Goal: Information Seeking & Learning: Find specific fact

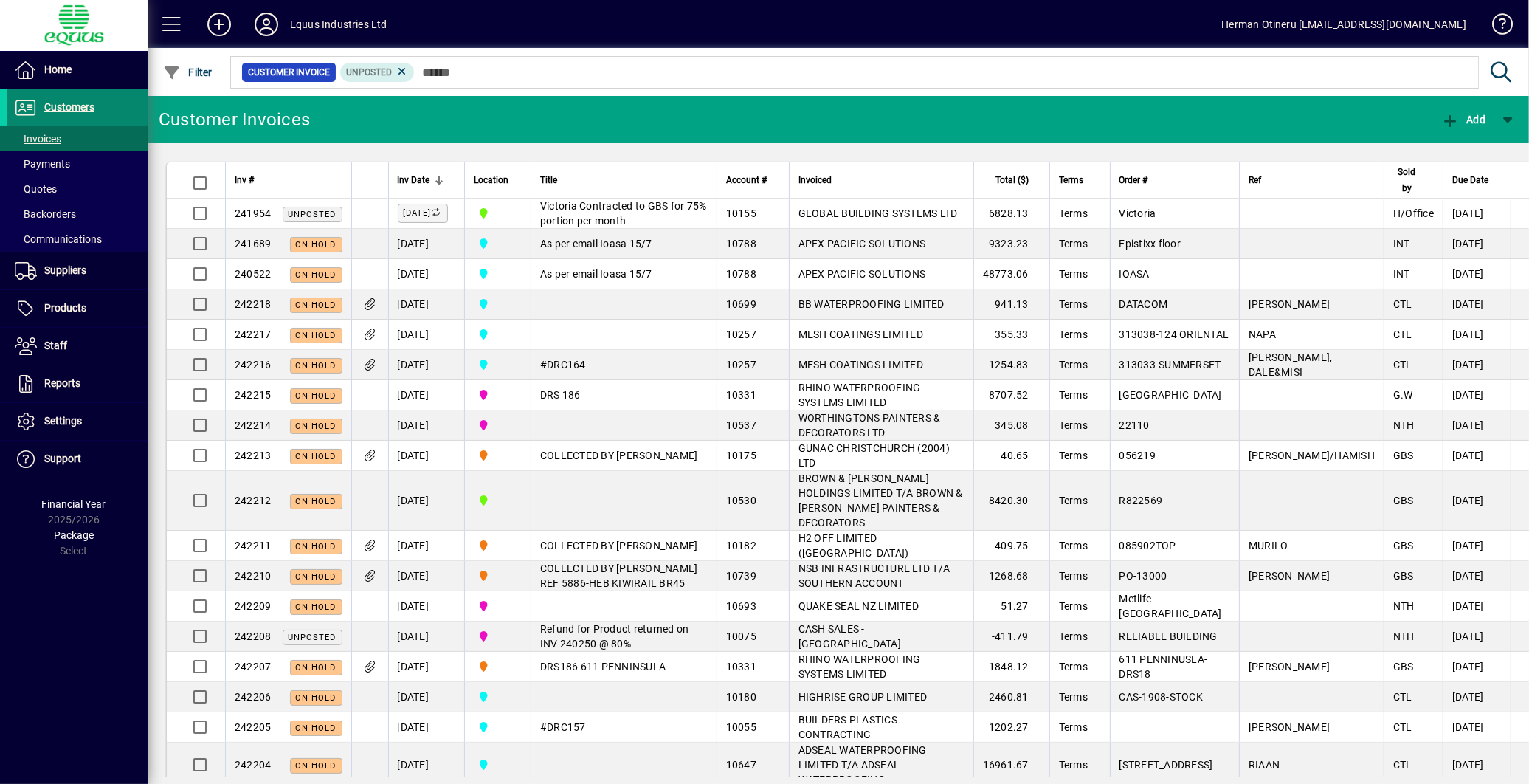
click at [67, 110] on span "Customers" at bounding box center [69, 107] width 50 height 11
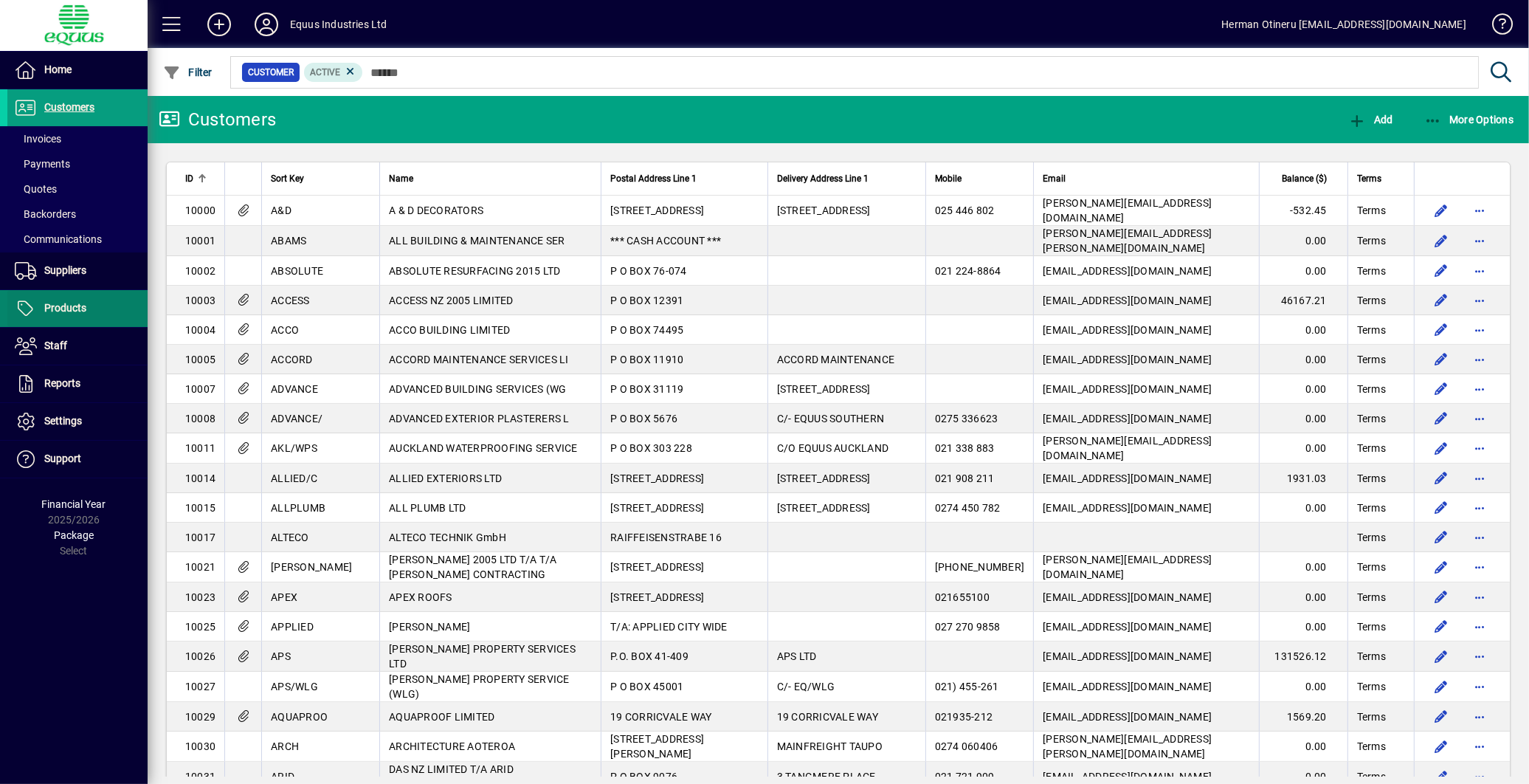
click at [92, 308] on span at bounding box center [77, 308] width 140 height 35
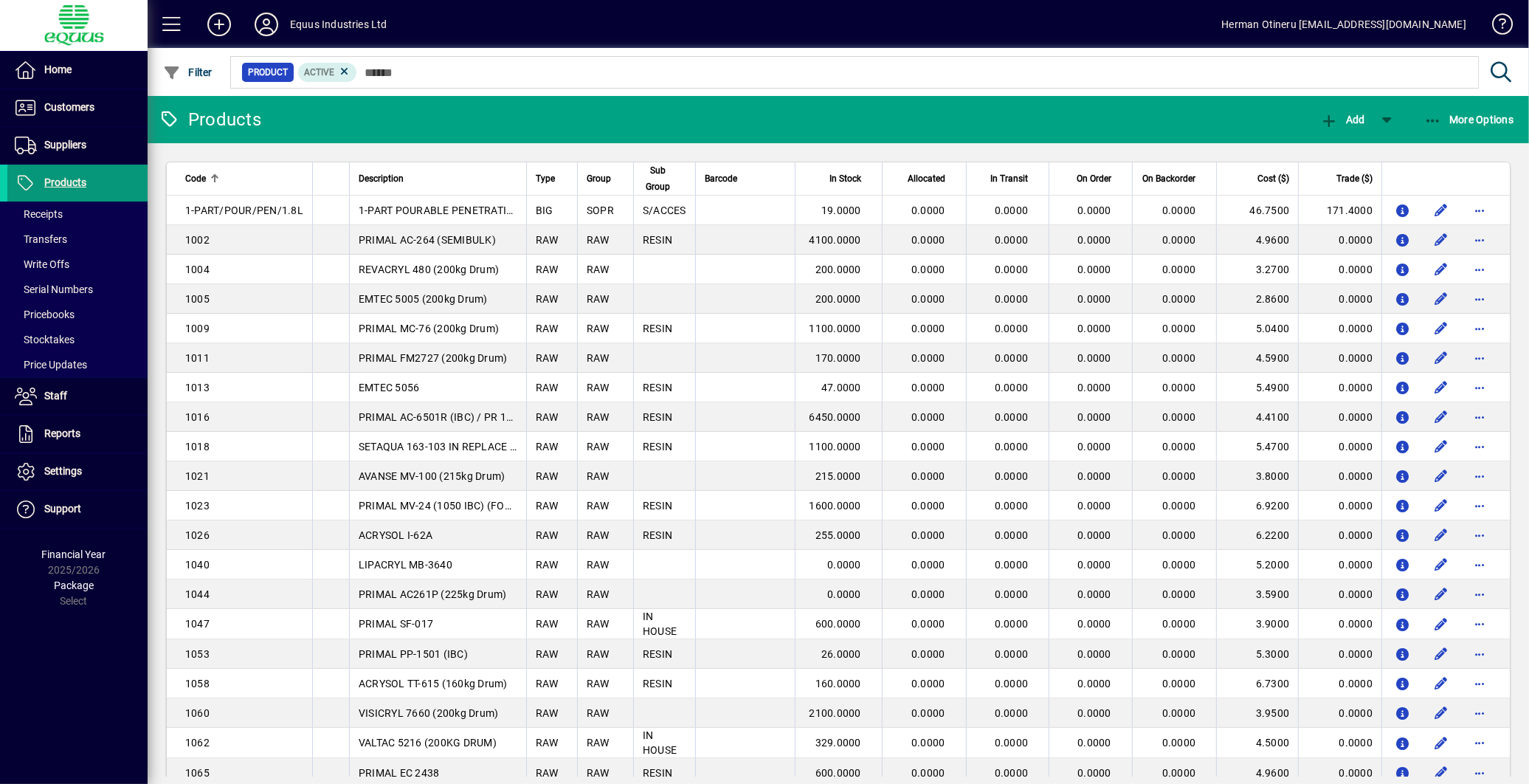
click at [65, 196] on span at bounding box center [77, 183] width 140 height 35
click at [64, 188] on span "Products" at bounding box center [47, 183] width 79 height 18
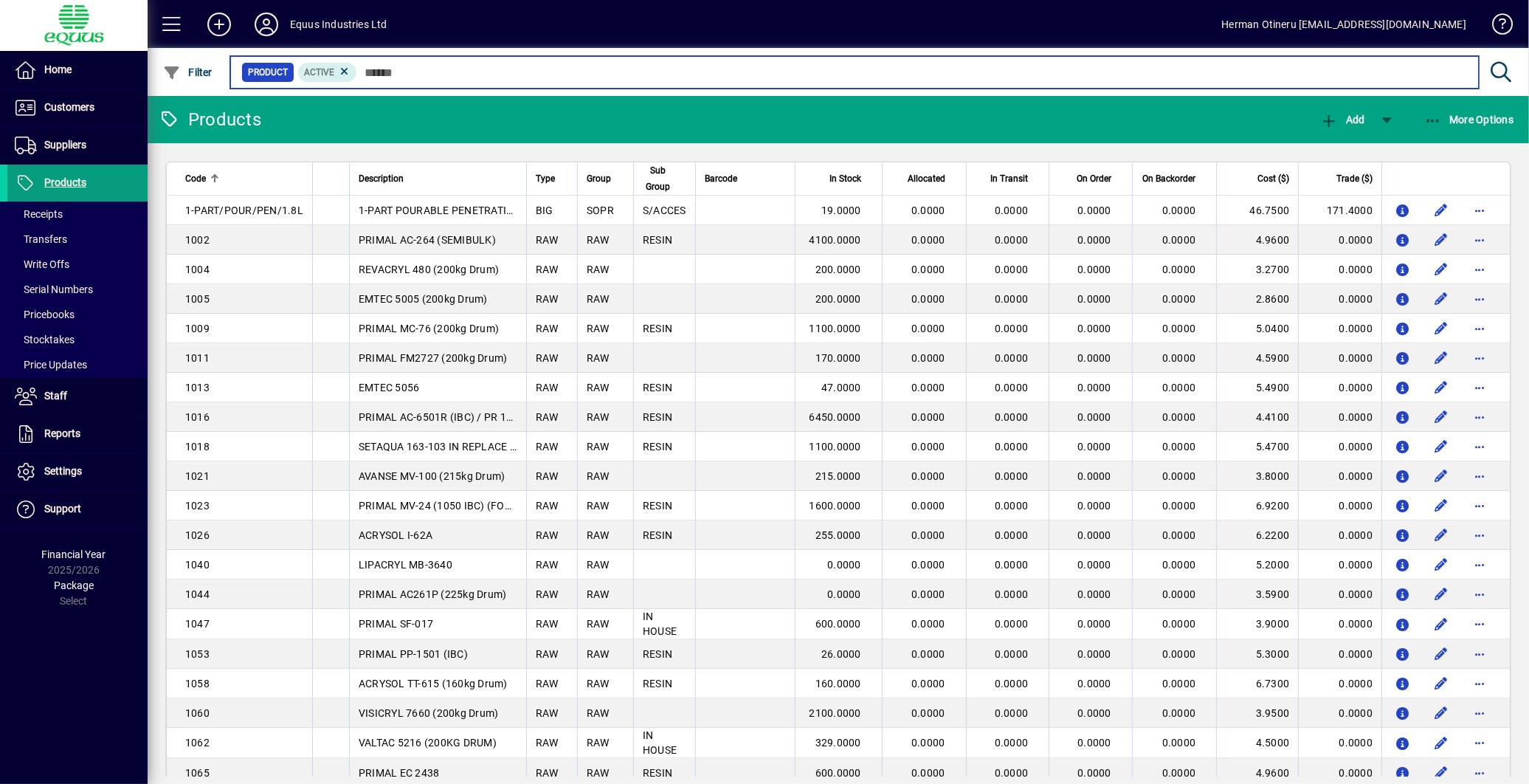
click at [408, 74] on input "text" at bounding box center [912, 72] width 1110 height 21
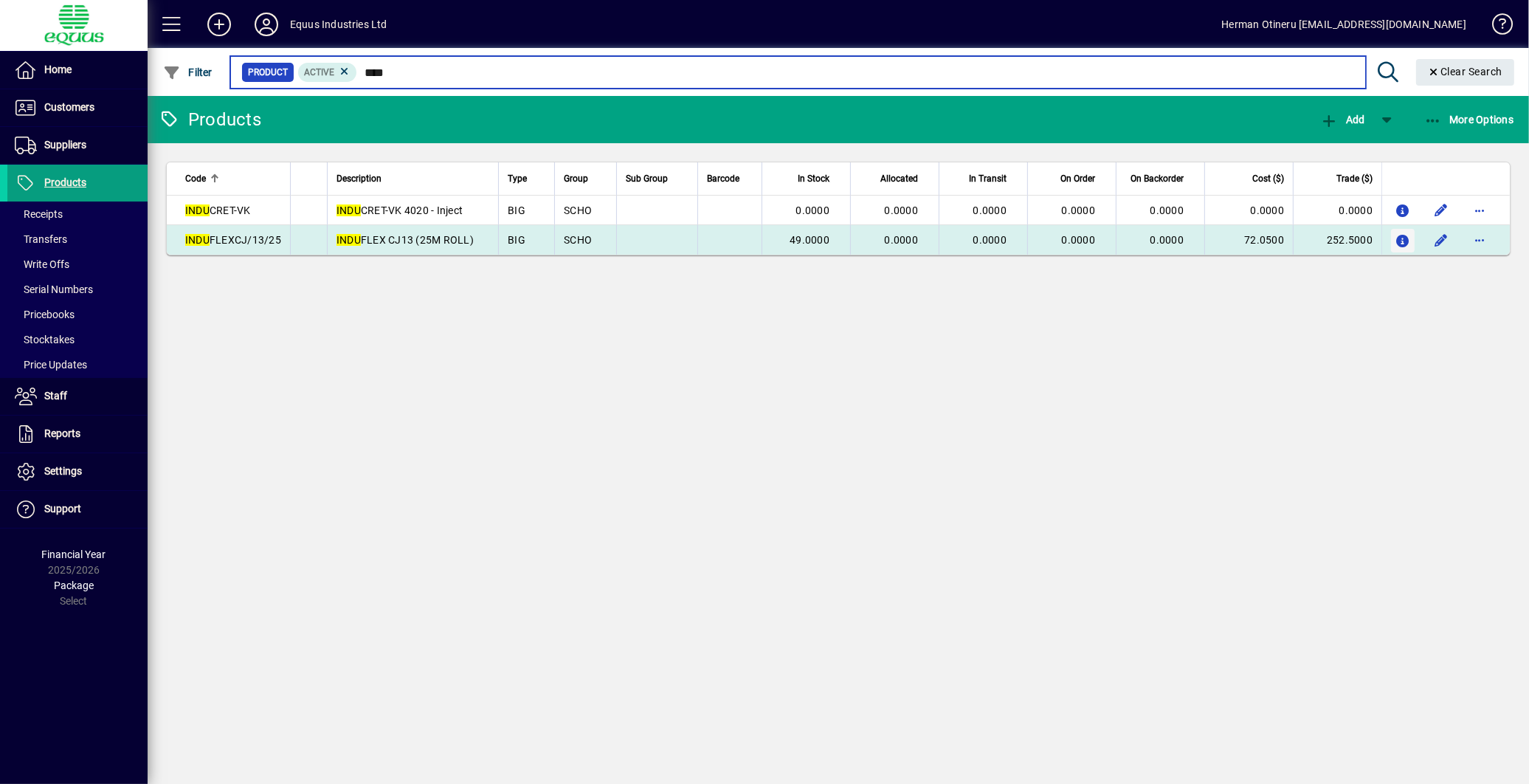
type input "****"
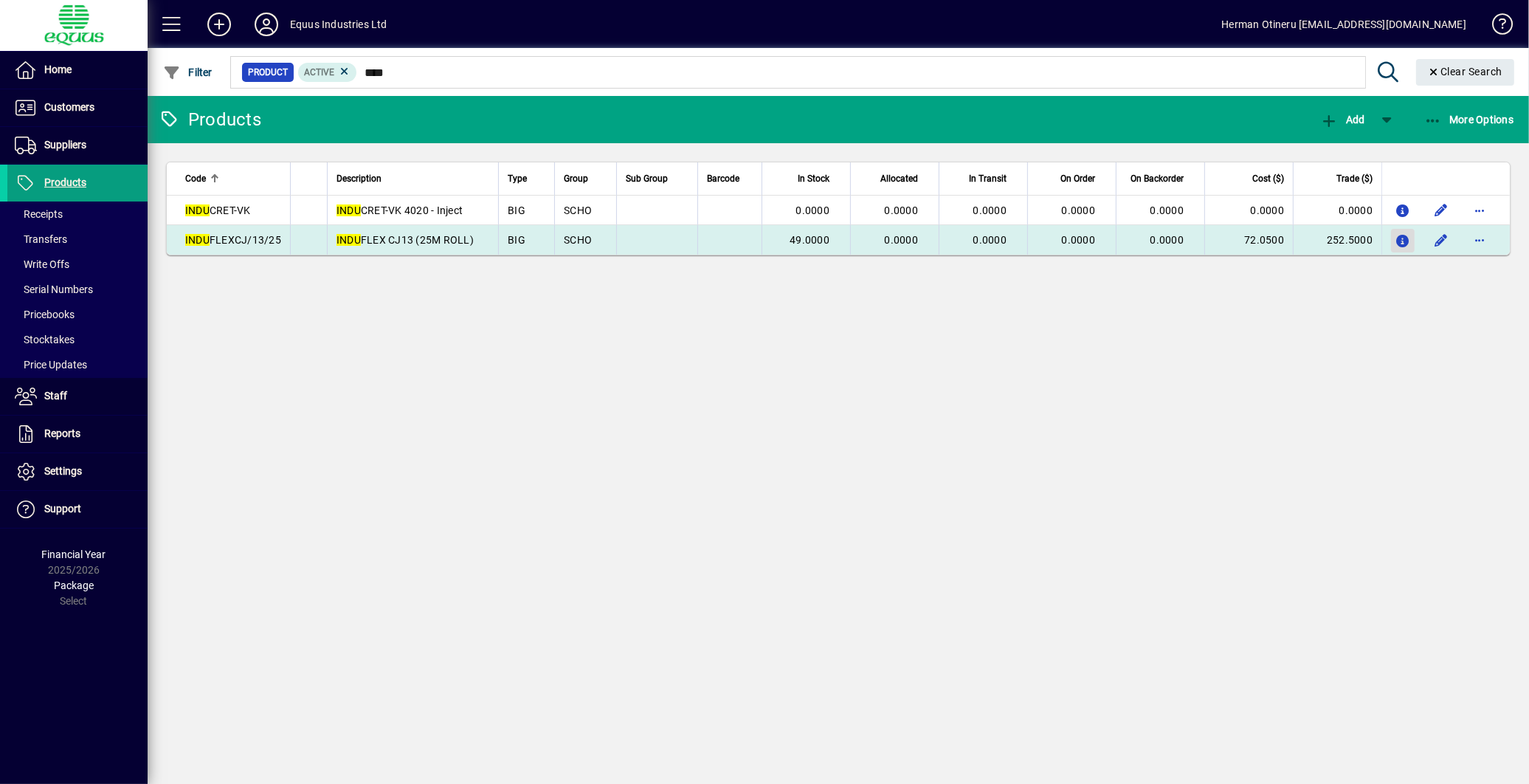
click at [1397, 245] on icon "button" at bounding box center [1403, 241] width 15 height 12
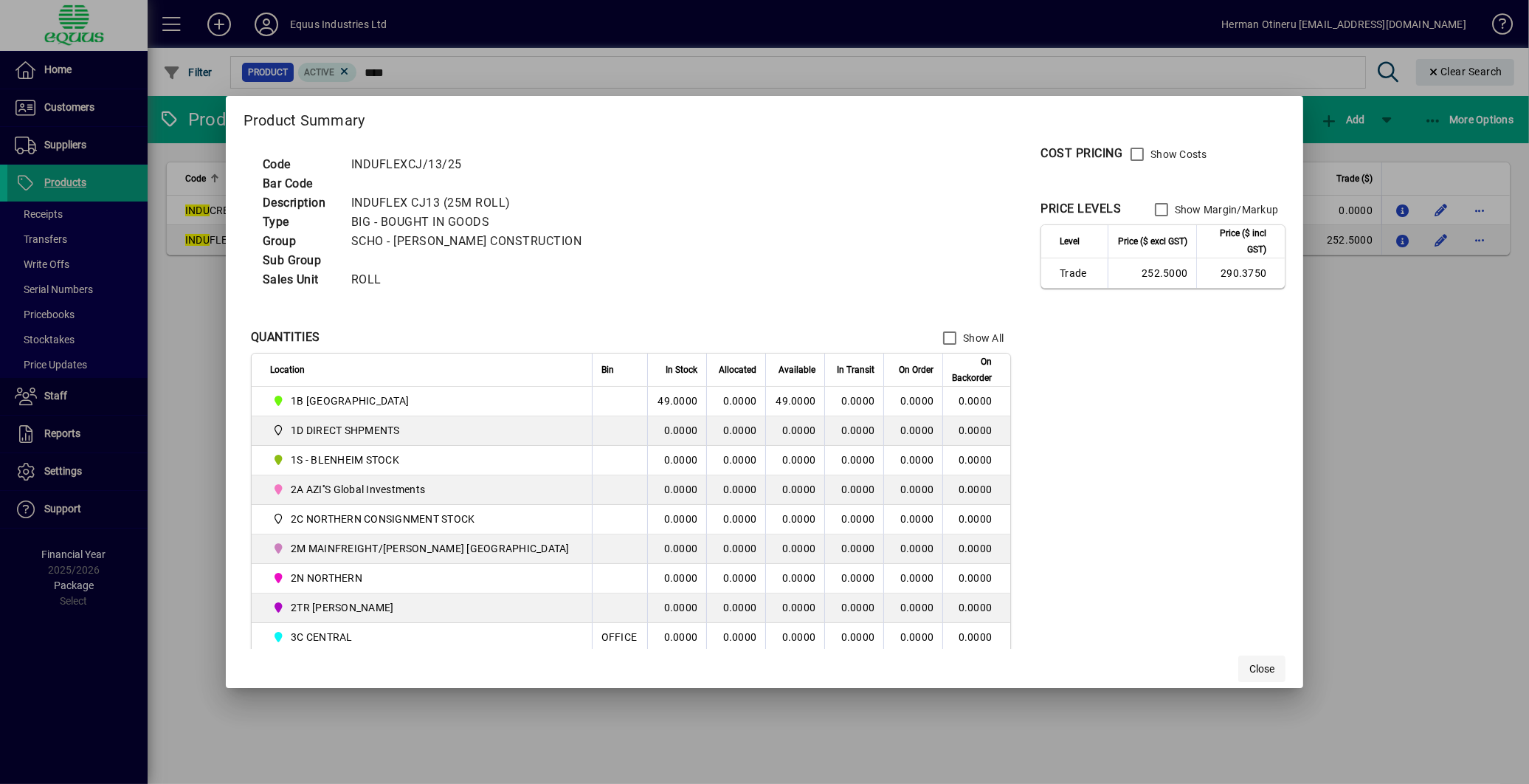
click at [1249, 676] on span "Close" at bounding box center [1262, 669] width 25 height 15
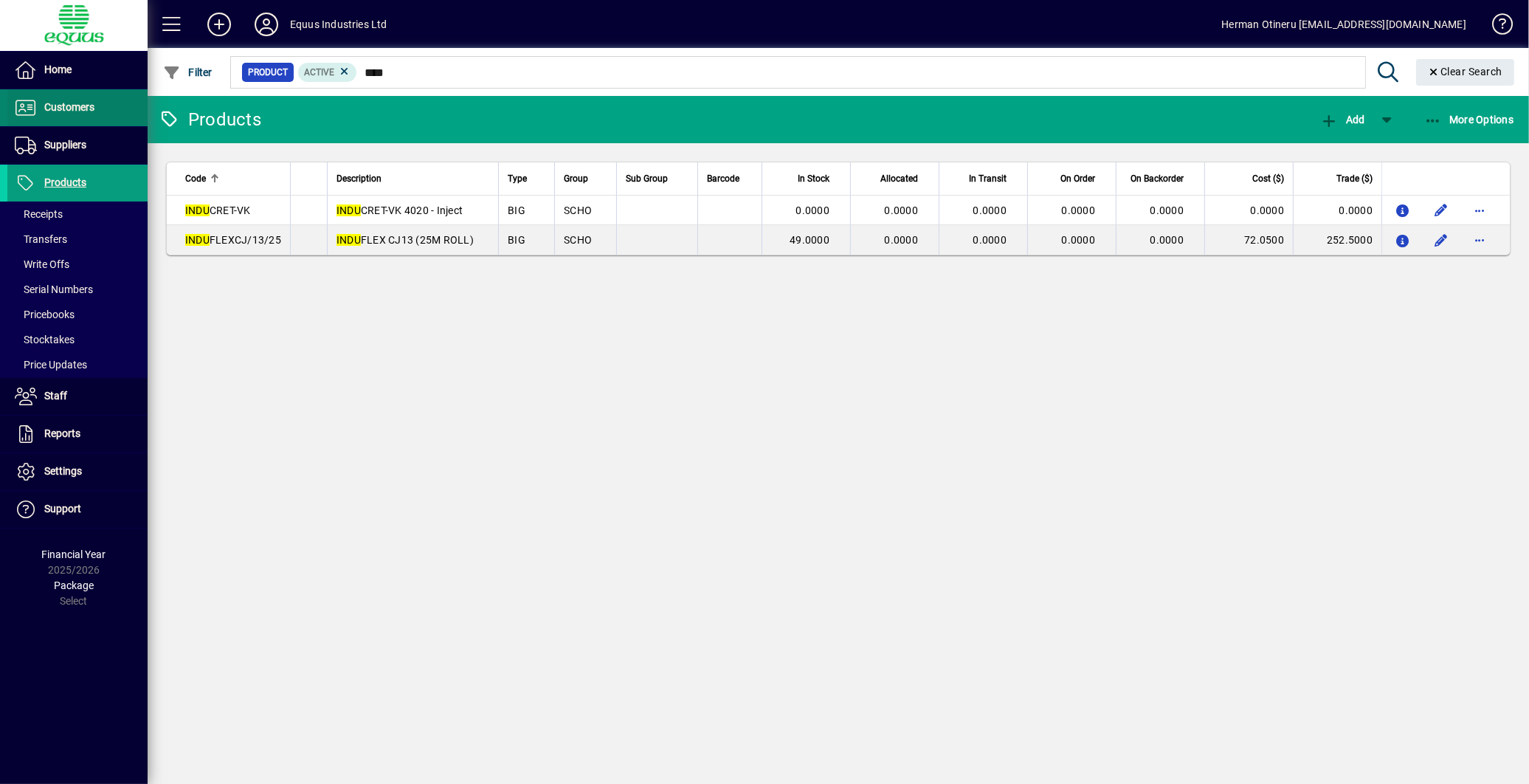
click at [68, 118] on span at bounding box center [77, 108] width 140 height 35
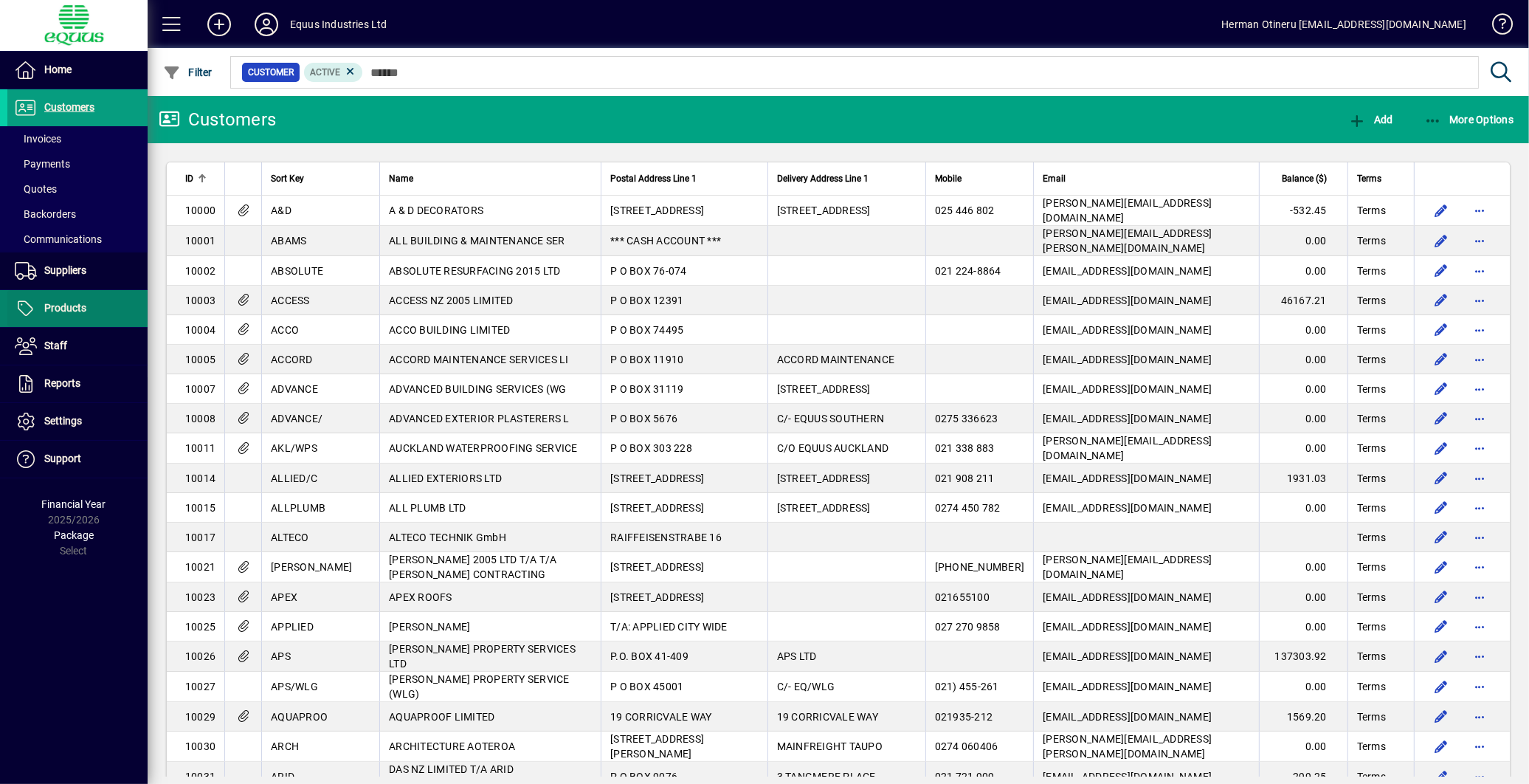
click at [69, 307] on span "Products" at bounding box center [66, 307] width 42 height 11
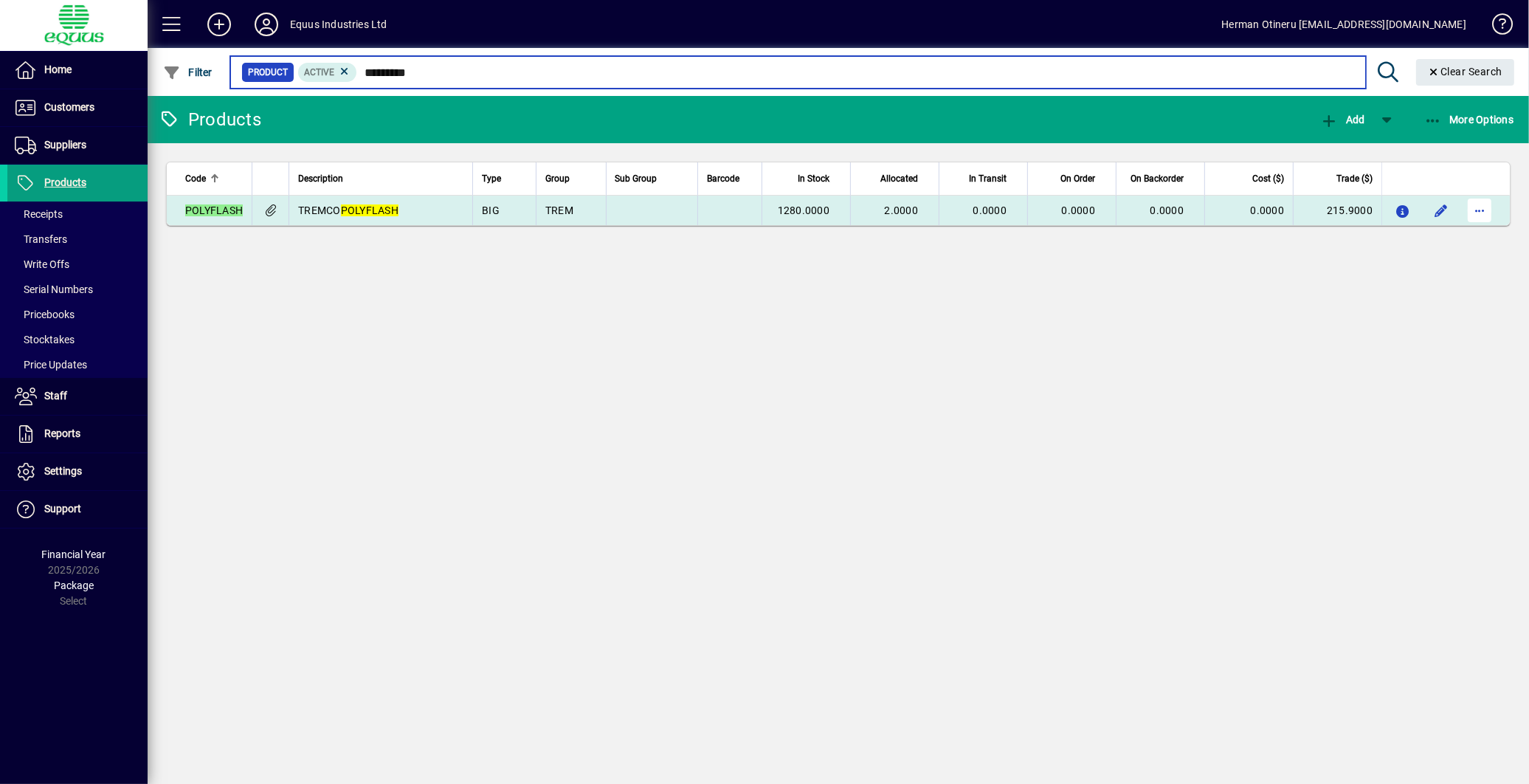
type input "*********"
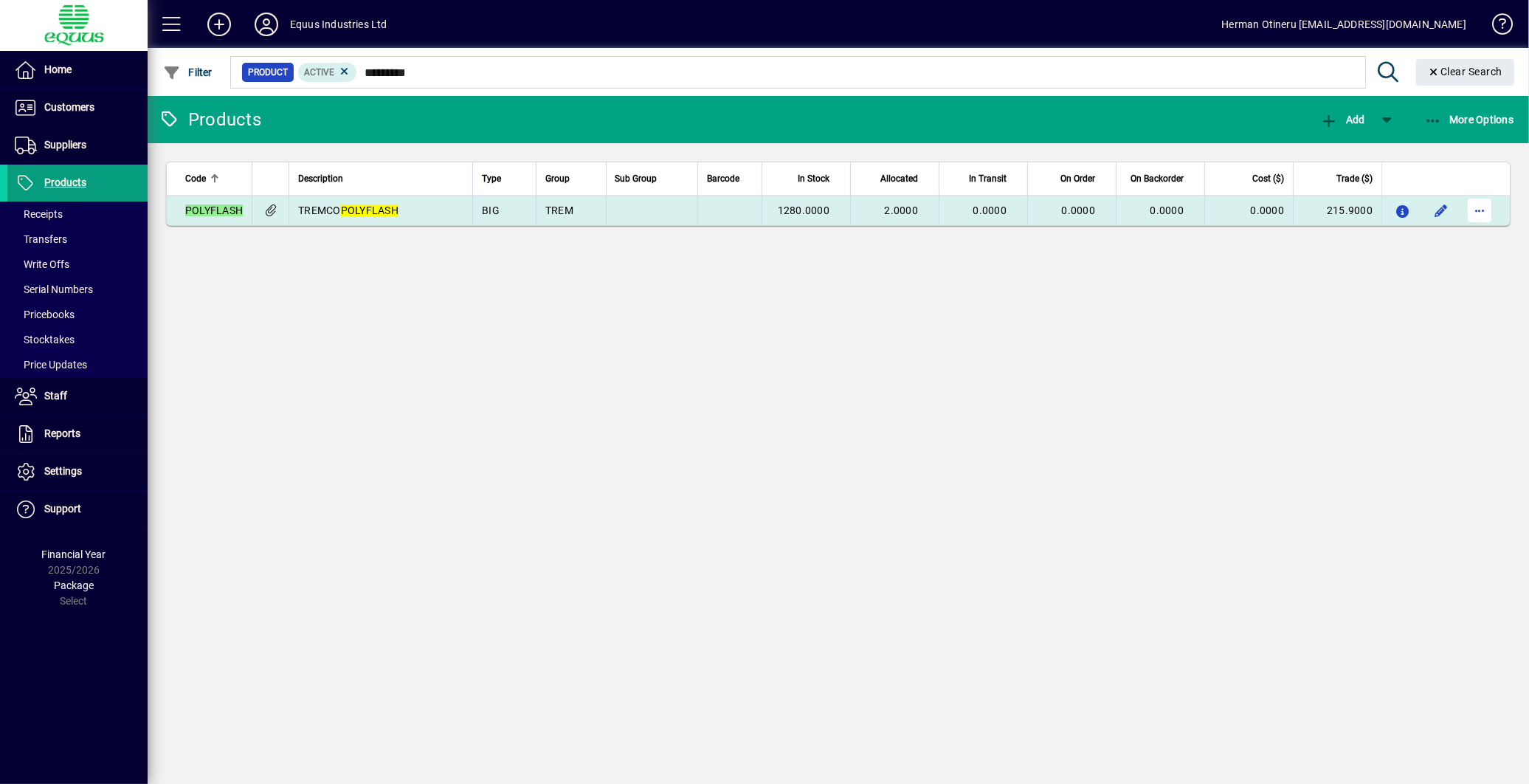
click at [1478, 211] on span "button" at bounding box center [1480, 209] width 35 height 35
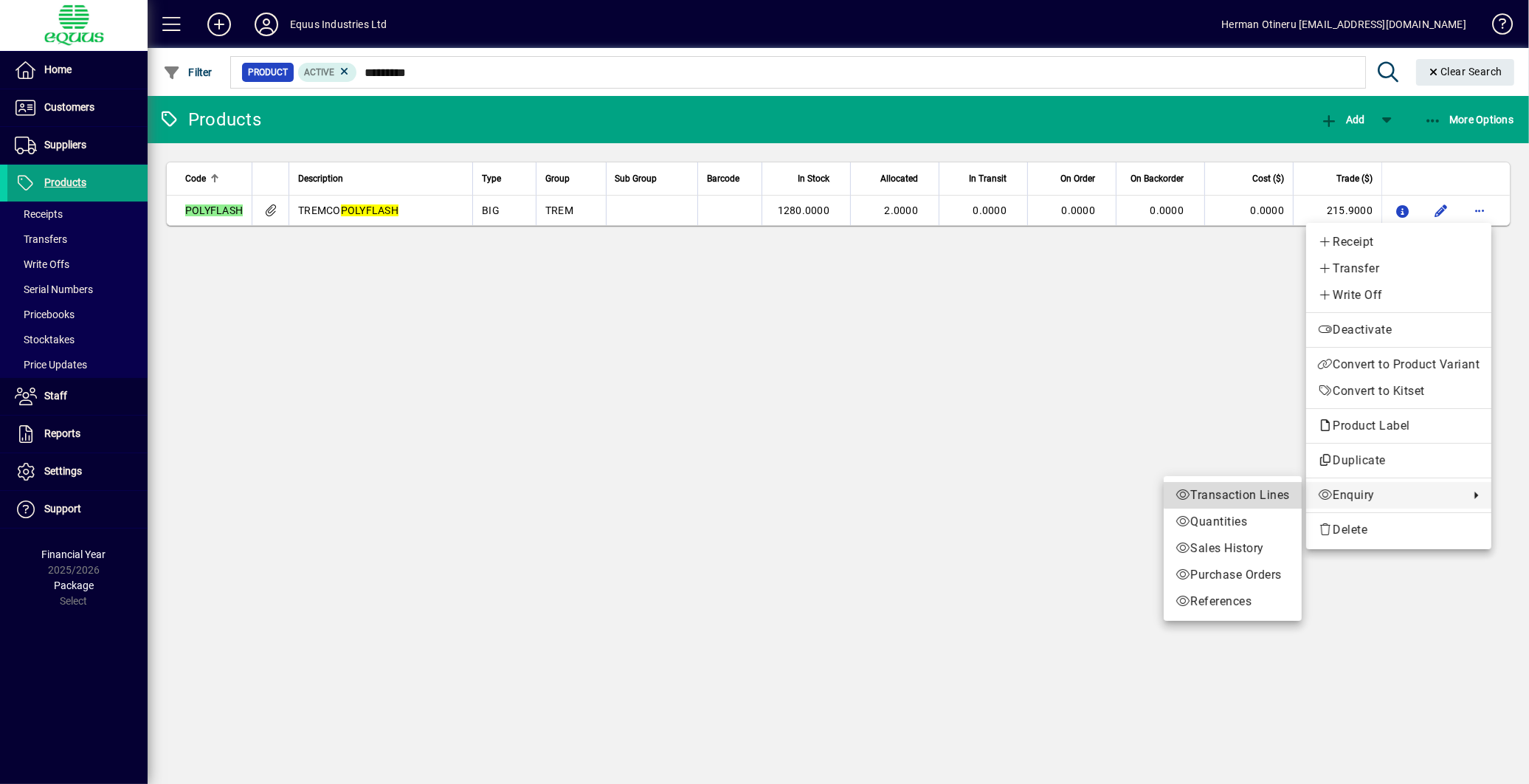
click at [1232, 489] on span "Transaction Lines" at bounding box center [1233, 495] width 114 height 18
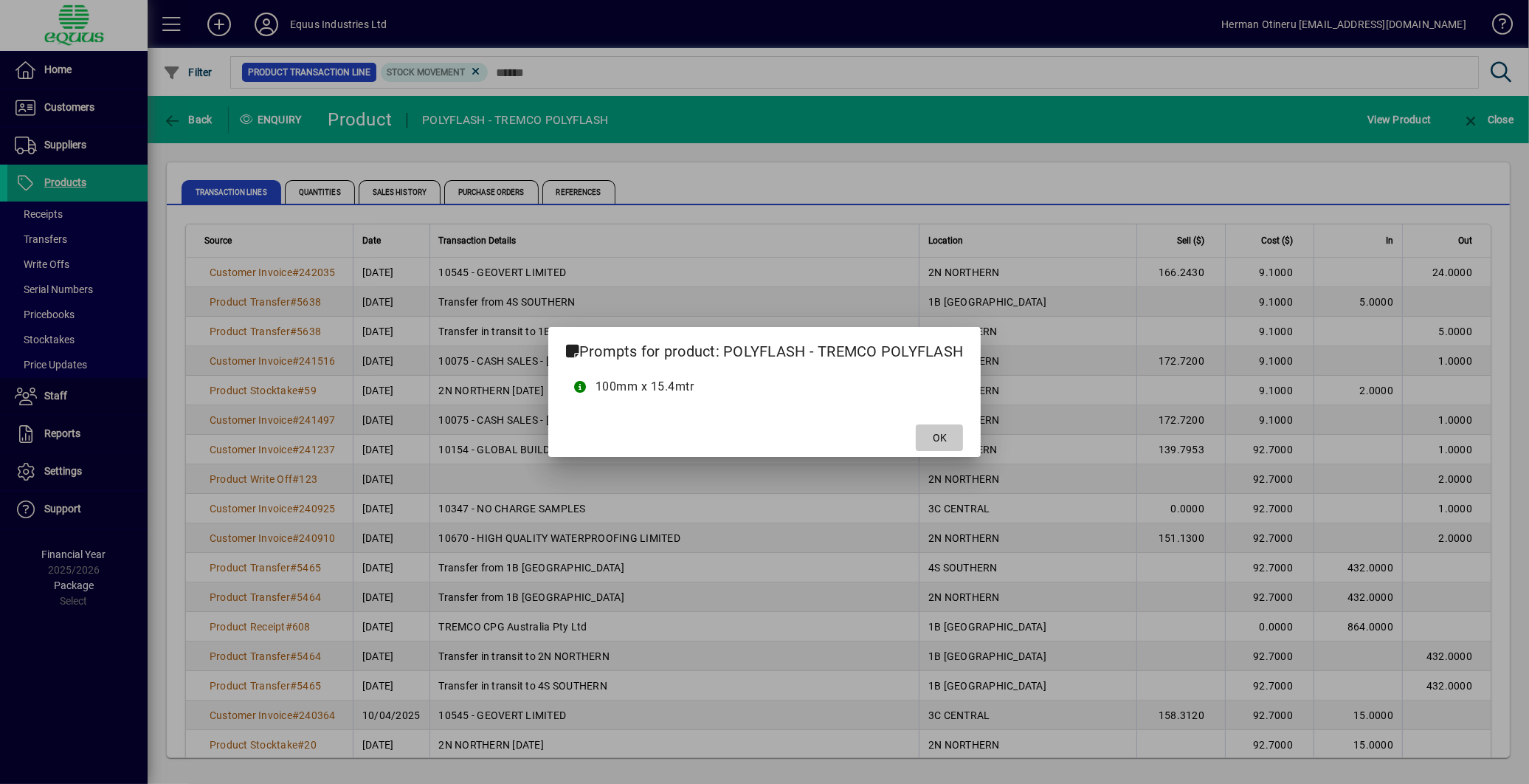
click at [948, 441] on span at bounding box center [940, 437] width 48 height 35
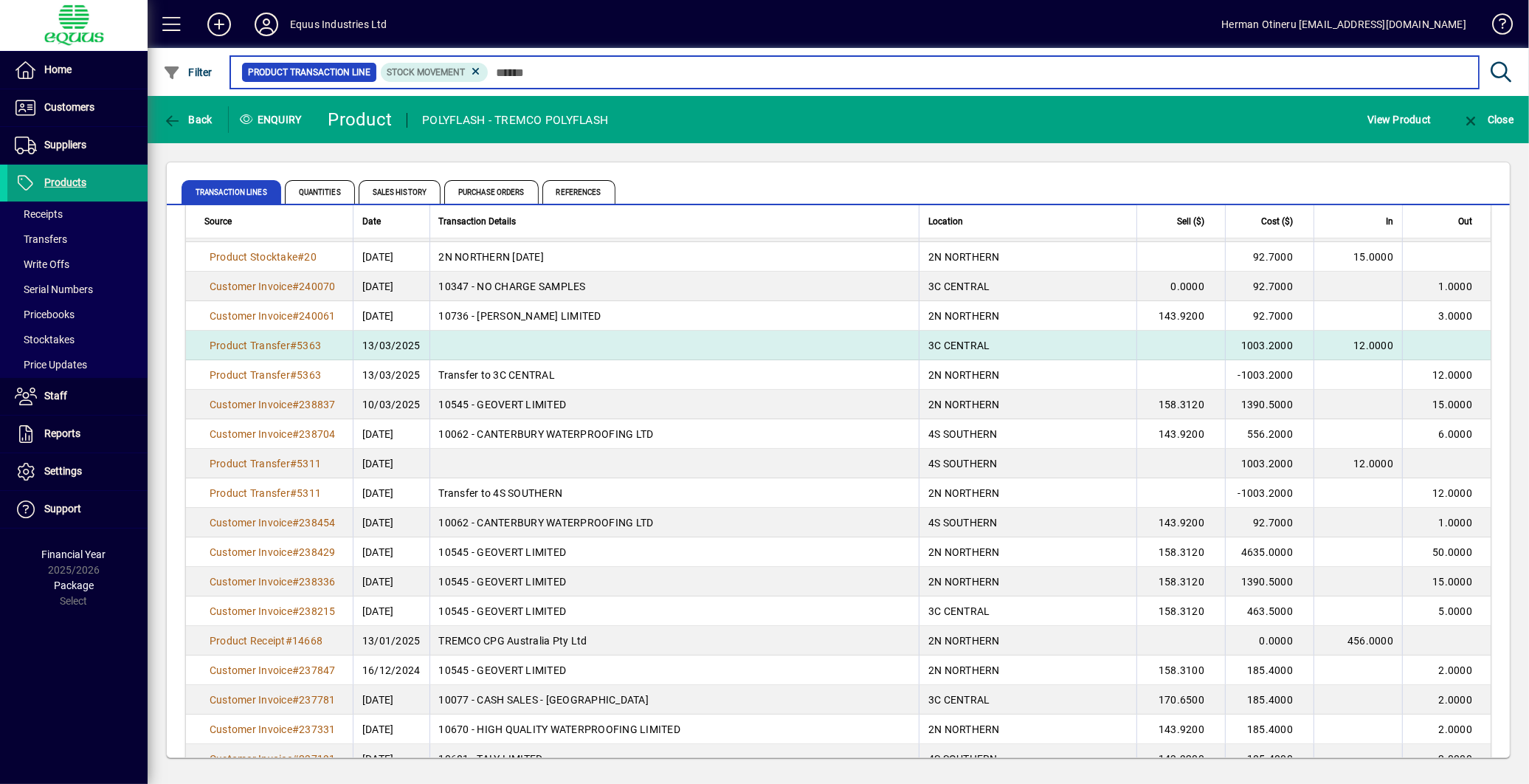
scroll to position [492, 0]
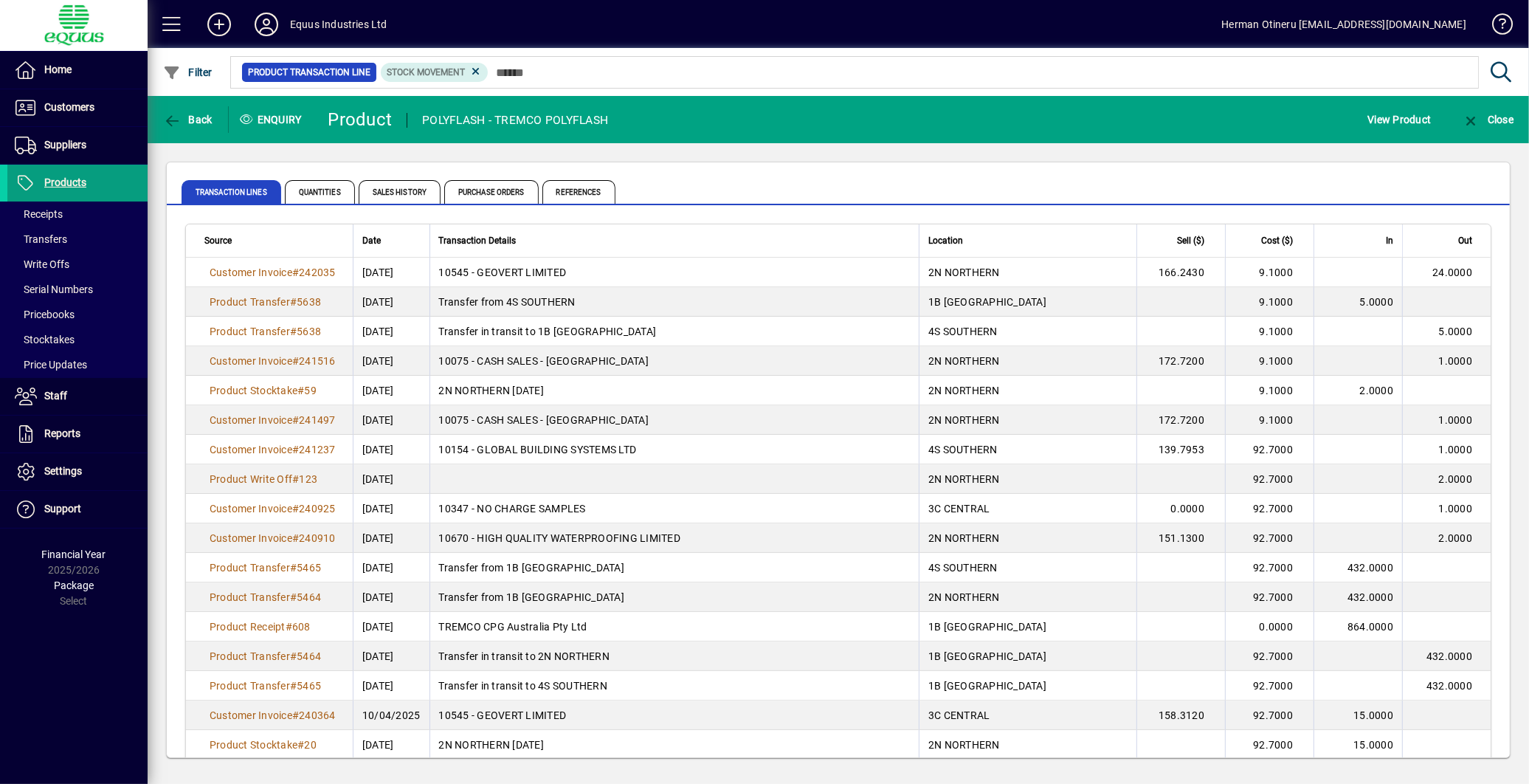
scroll to position [492, 0]
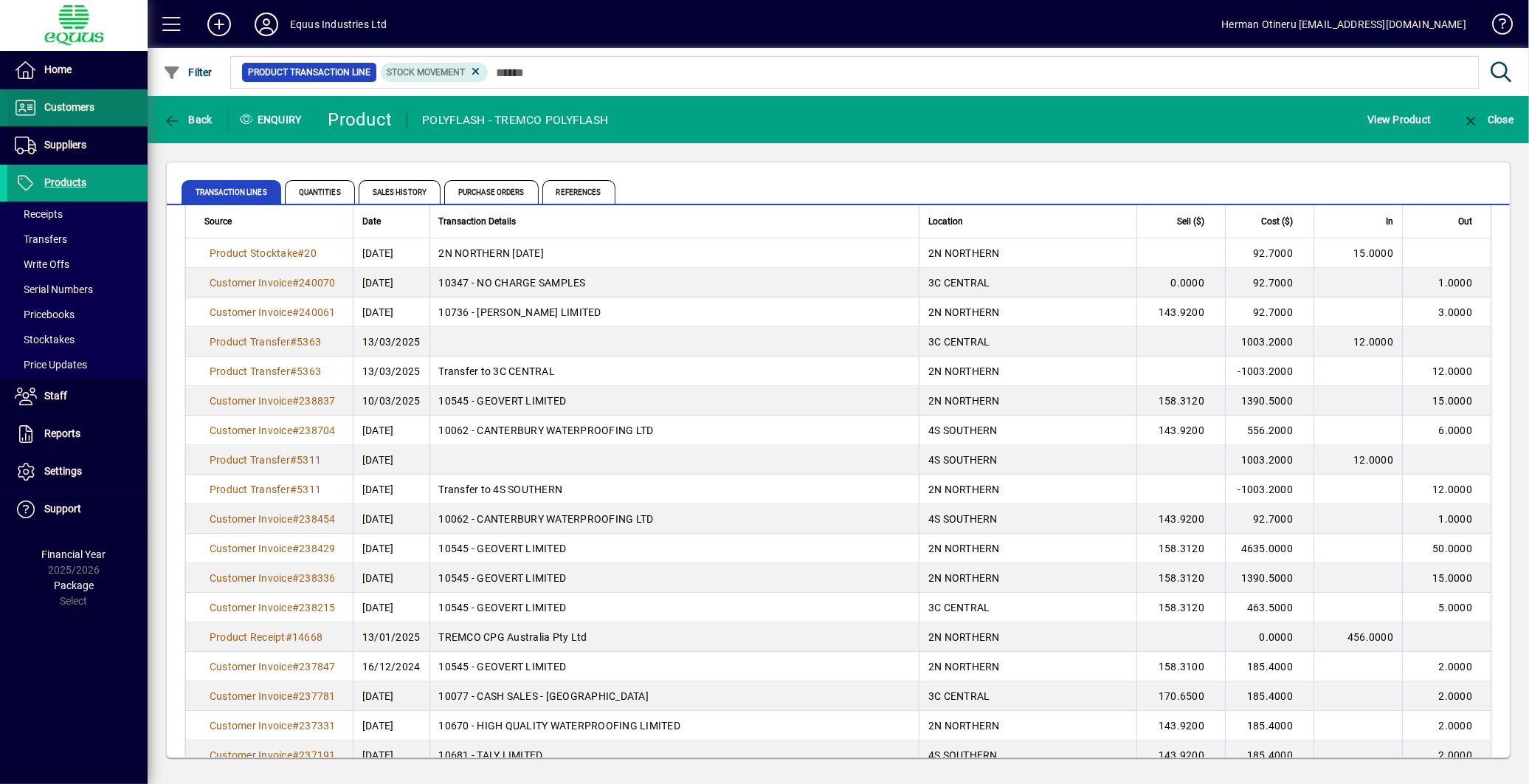
click at [65, 112] on span "Customers" at bounding box center [69, 107] width 50 height 11
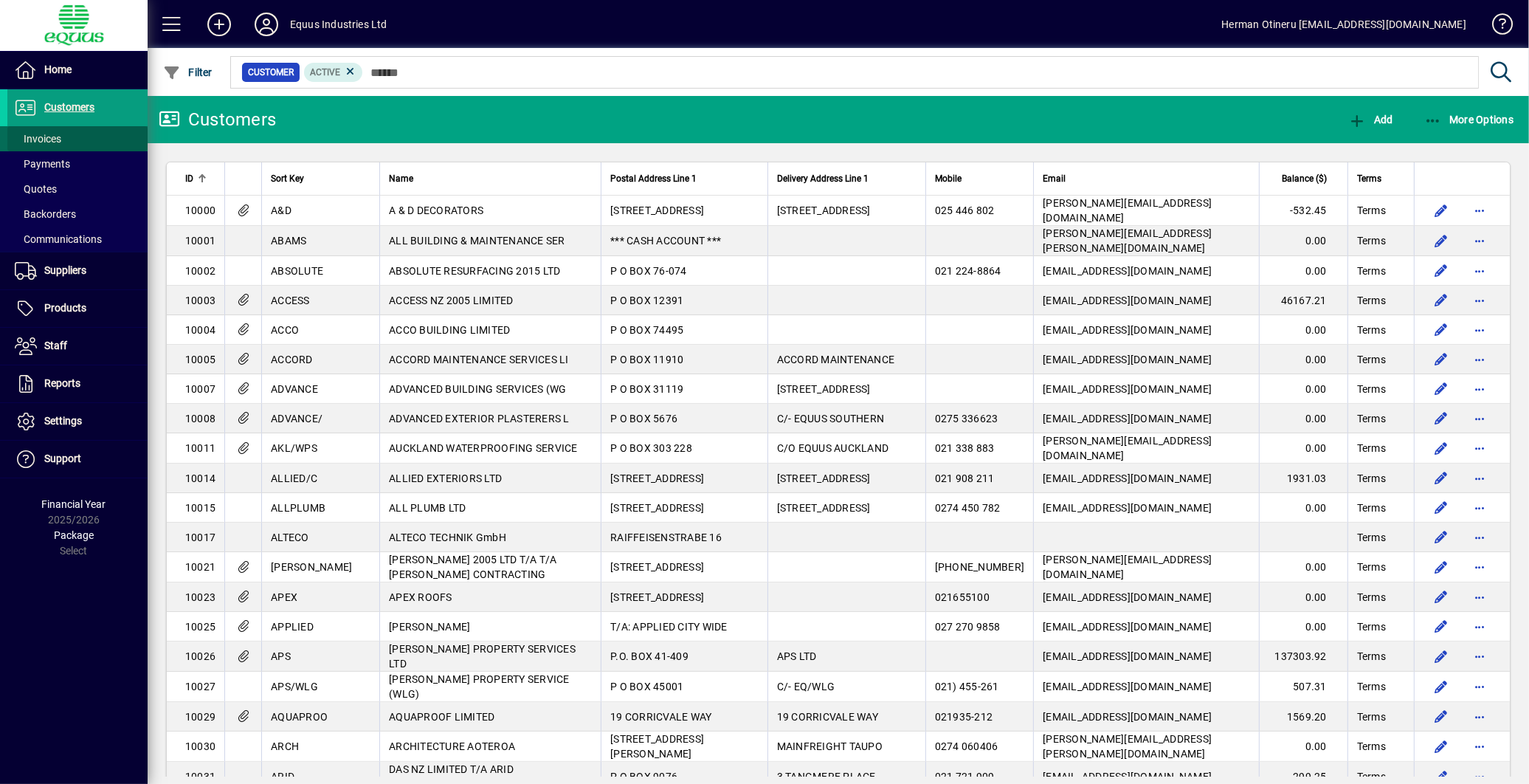
click at [50, 134] on span "Invoices" at bounding box center [38, 139] width 47 height 11
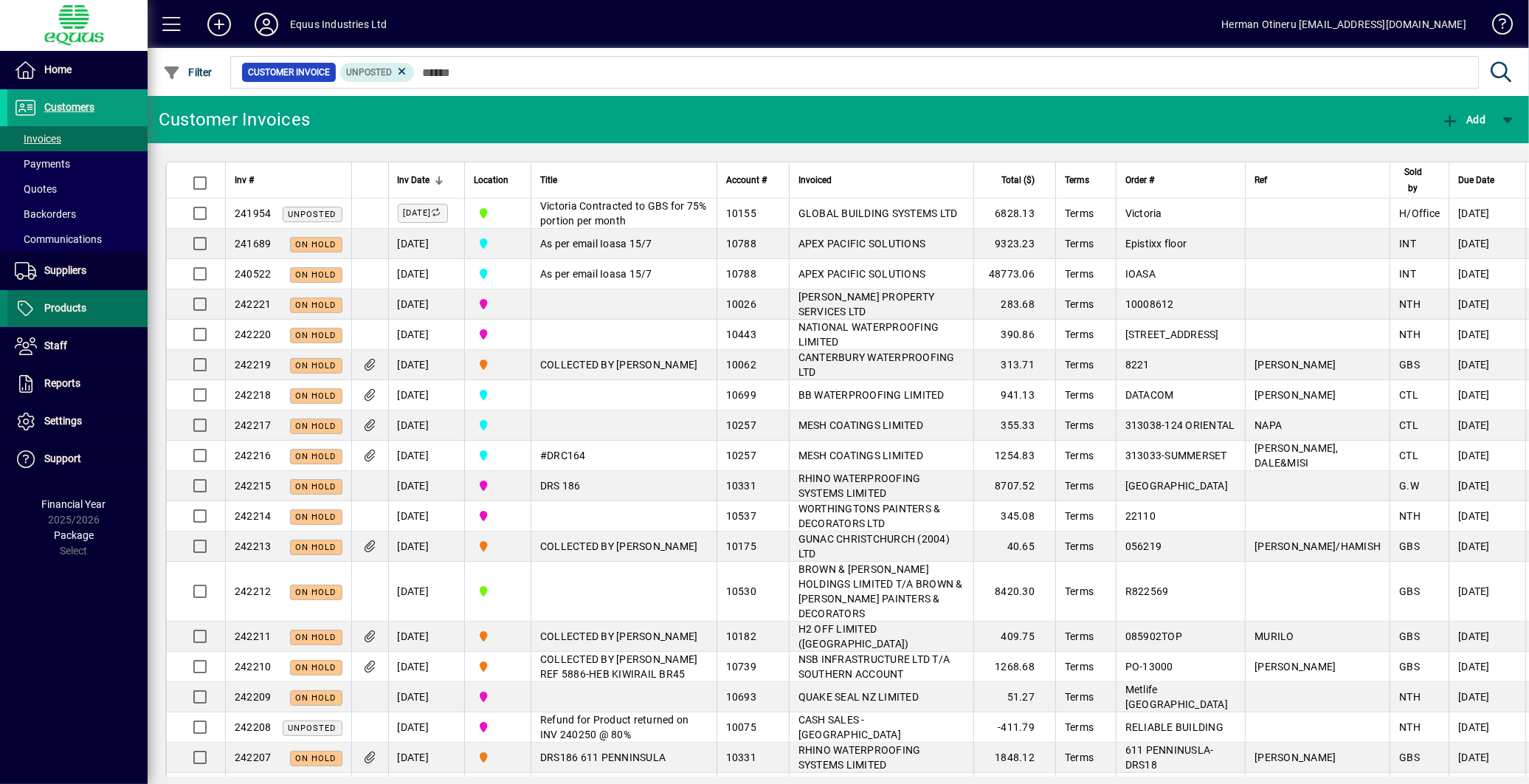
click at [69, 304] on span "Products" at bounding box center [66, 307] width 42 height 11
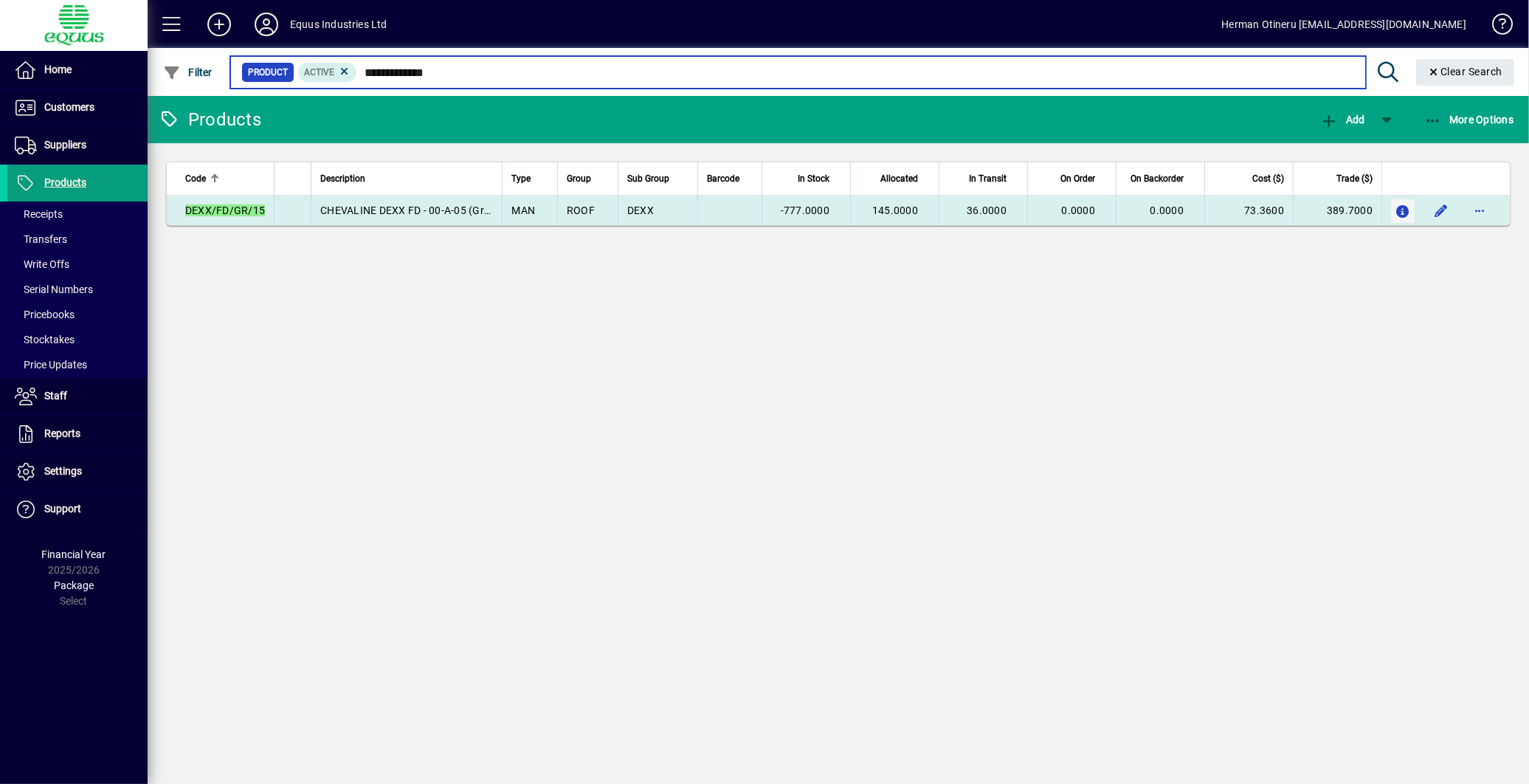
type input "**********"
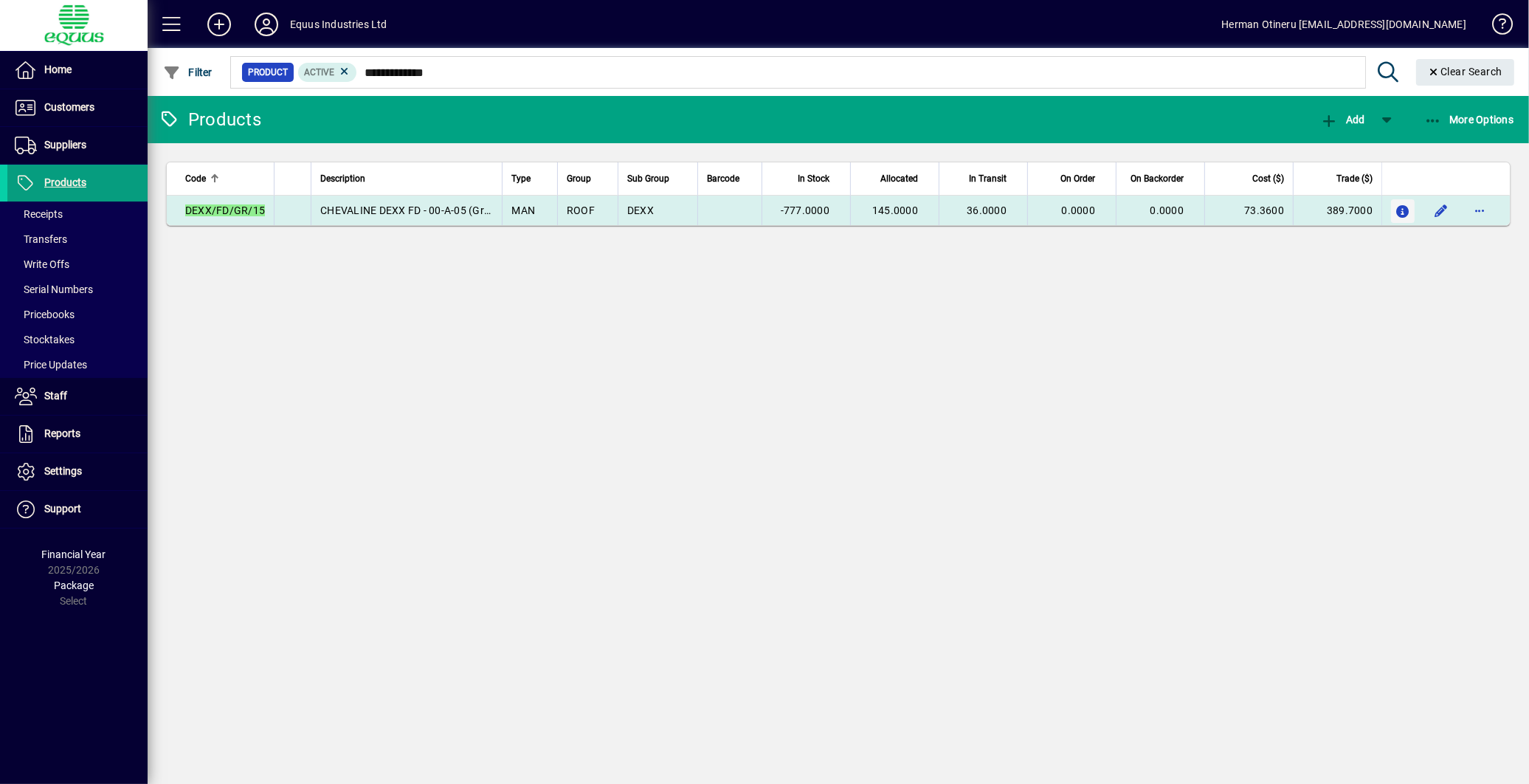
click at [1396, 210] on icon "button" at bounding box center [1403, 211] width 15 height 12
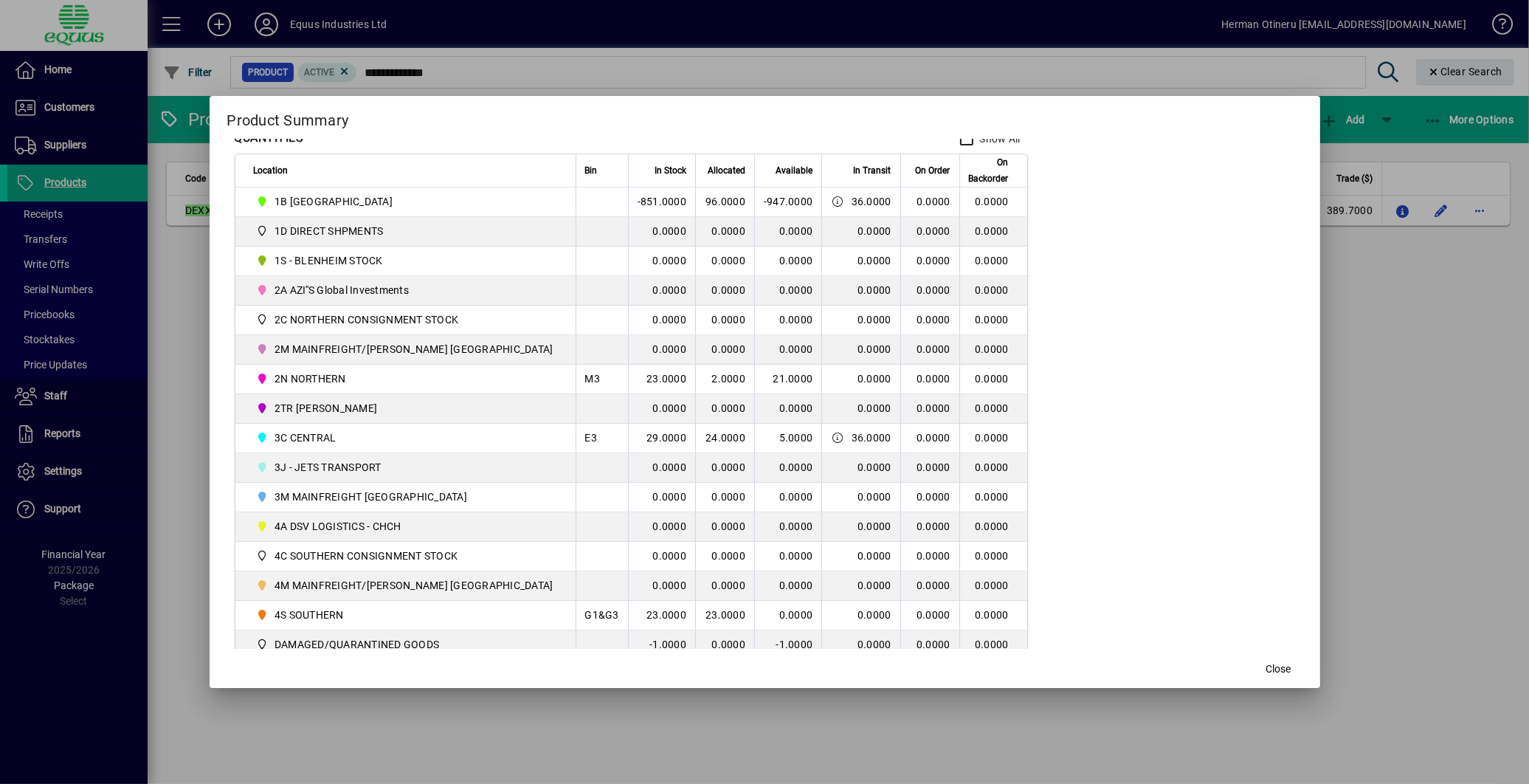
scroll to position [245, 0]
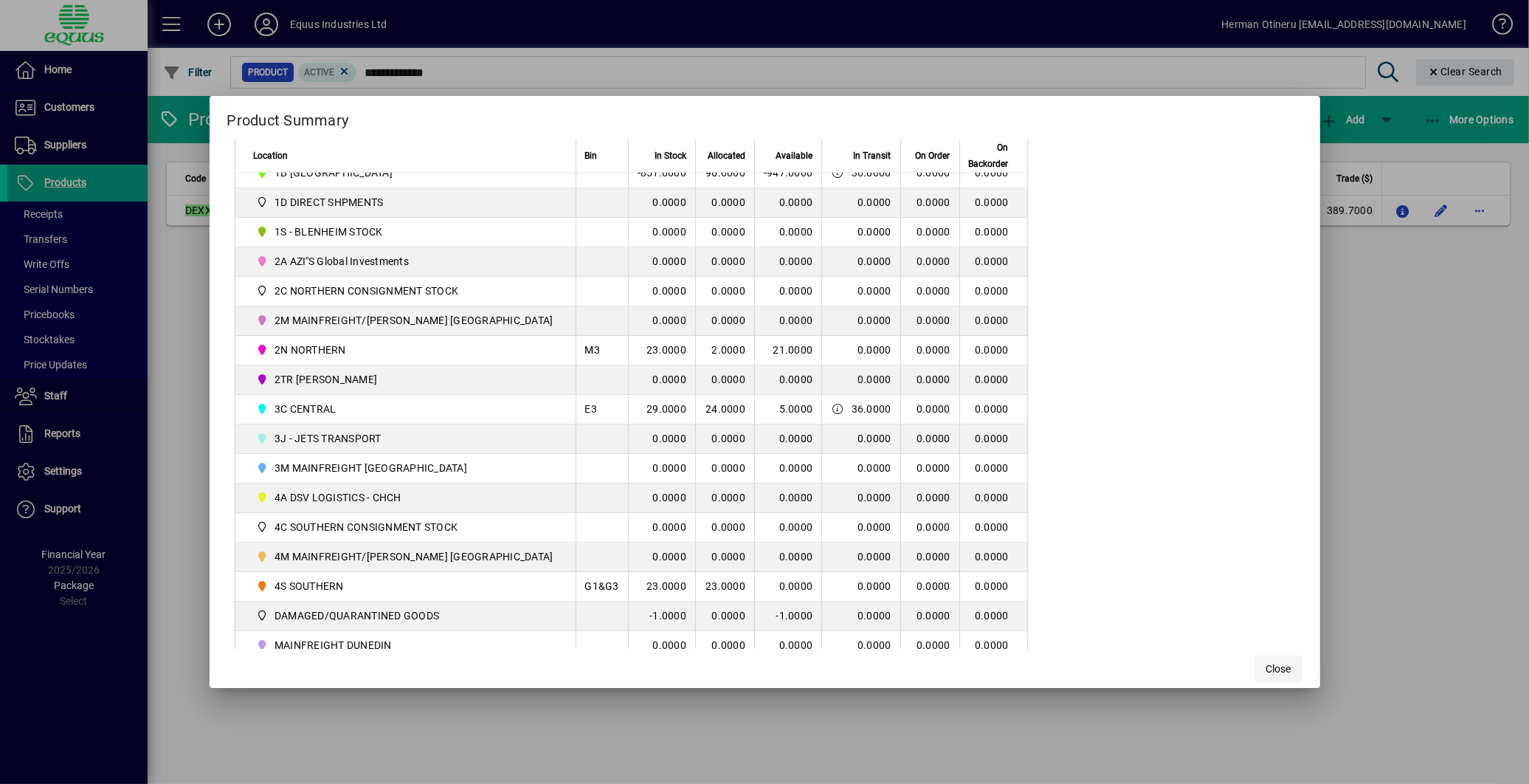
click at [1255, 675] on span "button" at bounding box center [1279, 668] width 48 height 35
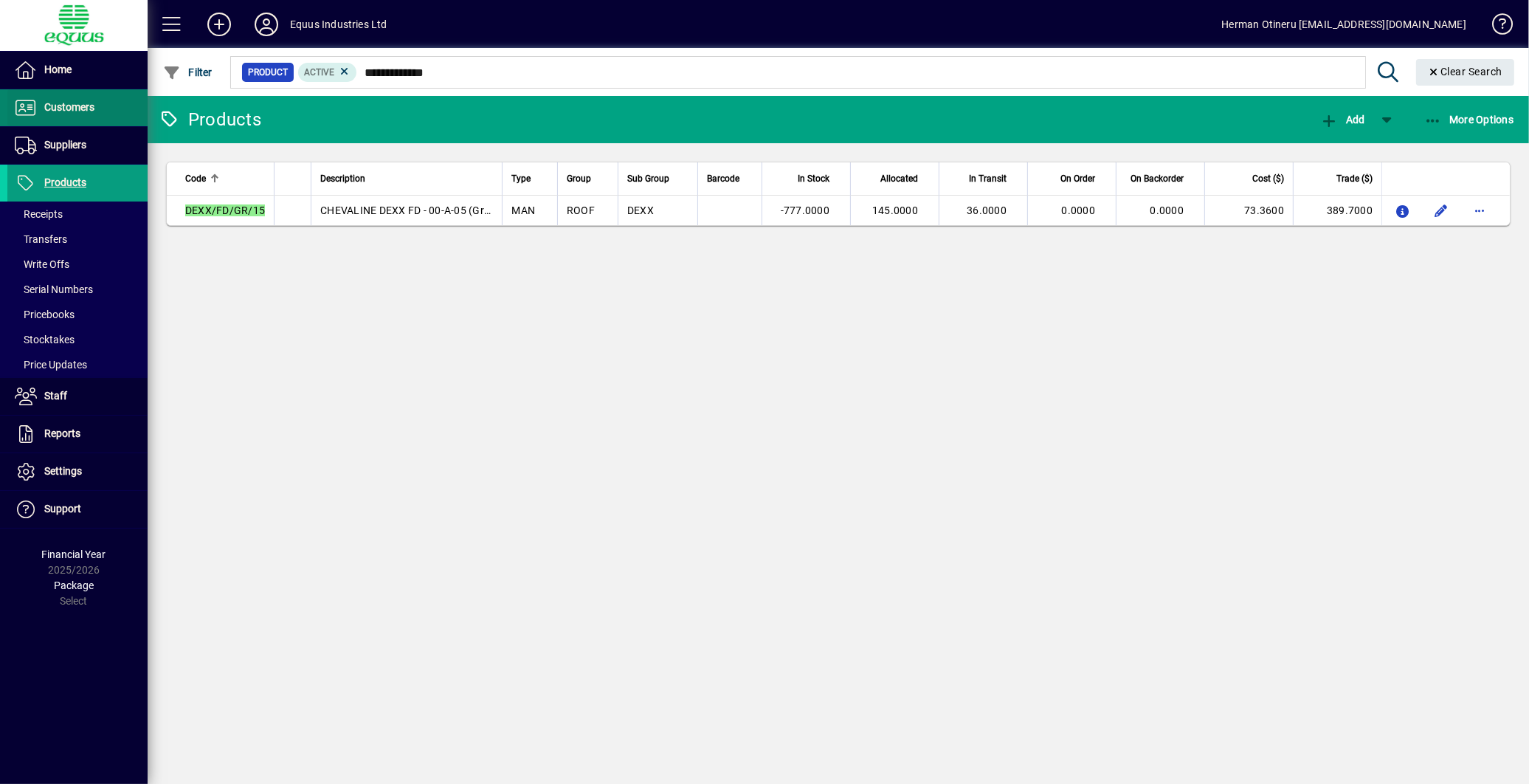
click at [67, 116] on span "Customers" at bounding box center [51, 108] width 88 height 18
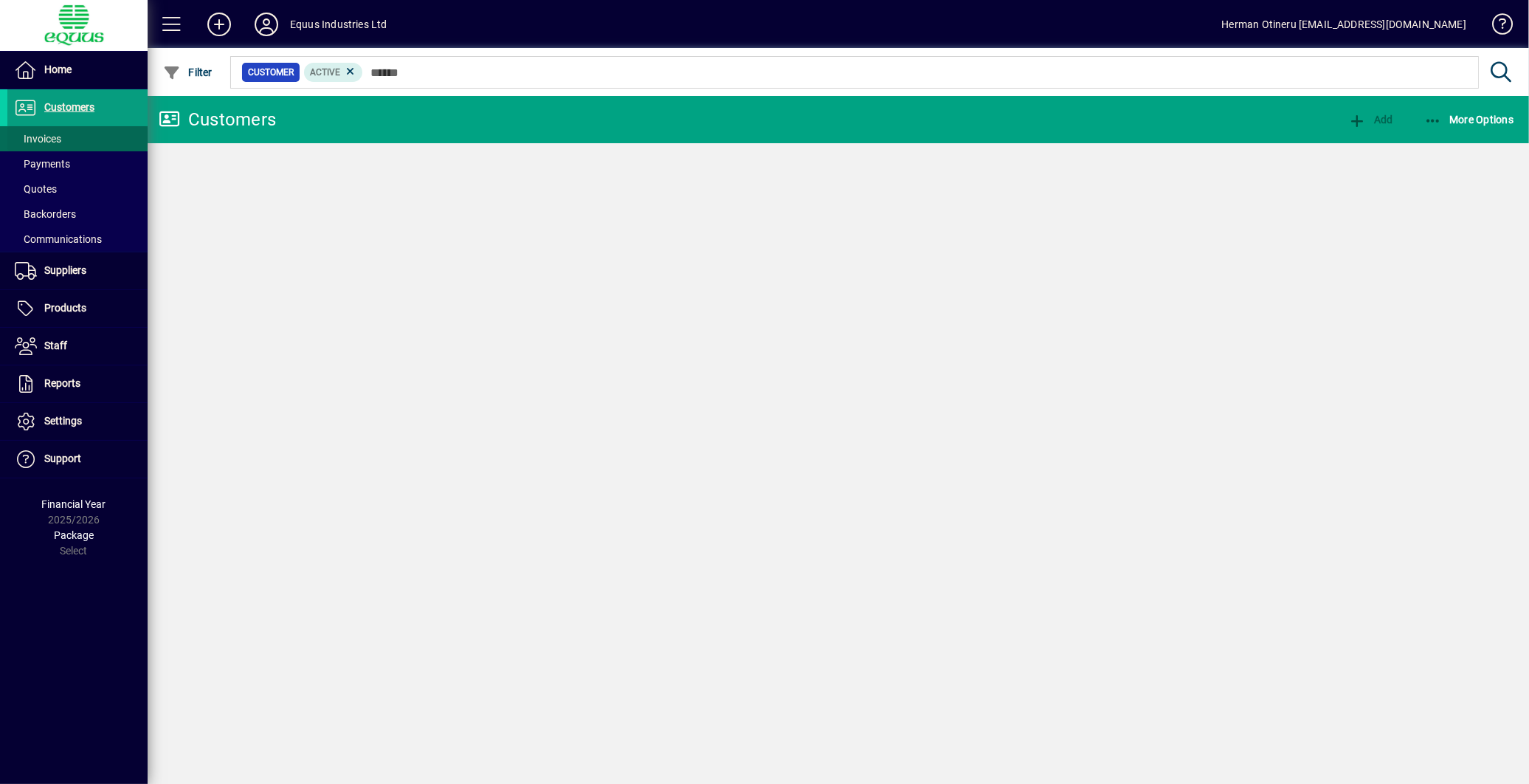
click at [56, 135] on span "Invoices" at bounding box center [38, 139] width 47 height 11
